Goal: Transaction & Acquisition: Purchase product/service

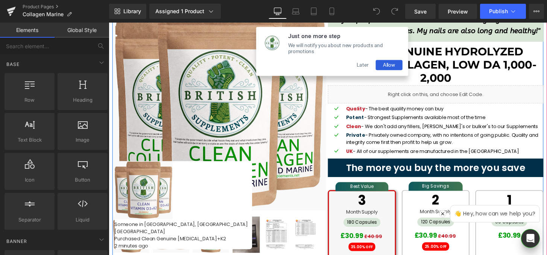
scroll to position [63, 0]
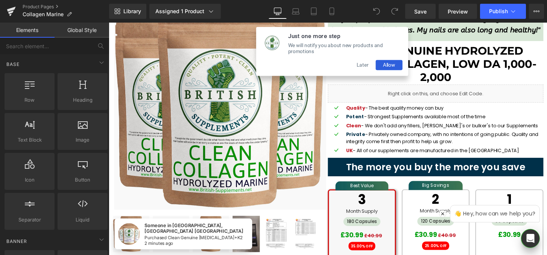
click at [374, 65] on button "Later" at bounding box center [372, 66] width 27 height 11
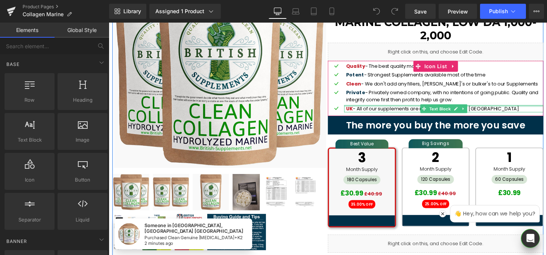
scroll to position [128, 0]
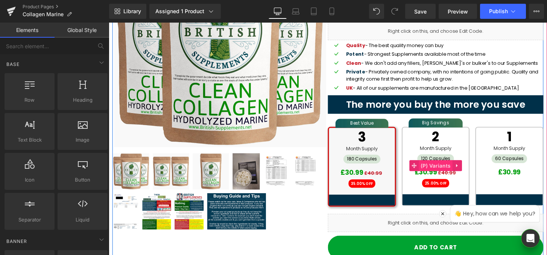
click at [443, 167] on span "(P) Variants" at bounding box center [448, 170] width 35 height 11
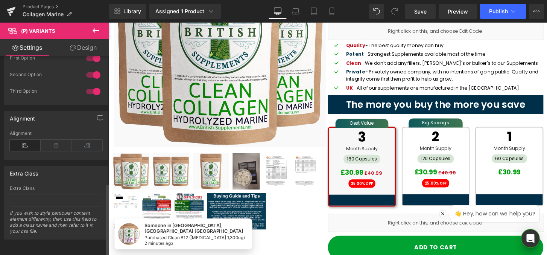
scroll to position [0, 0]
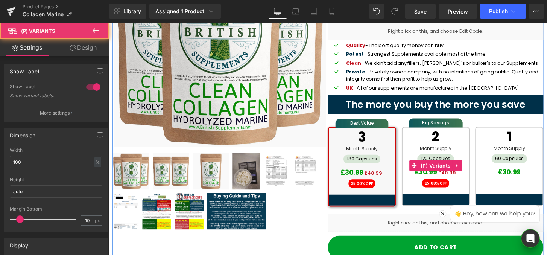
click at [372, 173] on ins "£30.99" at bounding box center [360, 177] width 23 height 9
click at [393, 173] on div "£30.99 £40.99" at bounding box center [372, 178] width 64 height 12
